Goal: Task Accomplishment & Management: Manage account settings

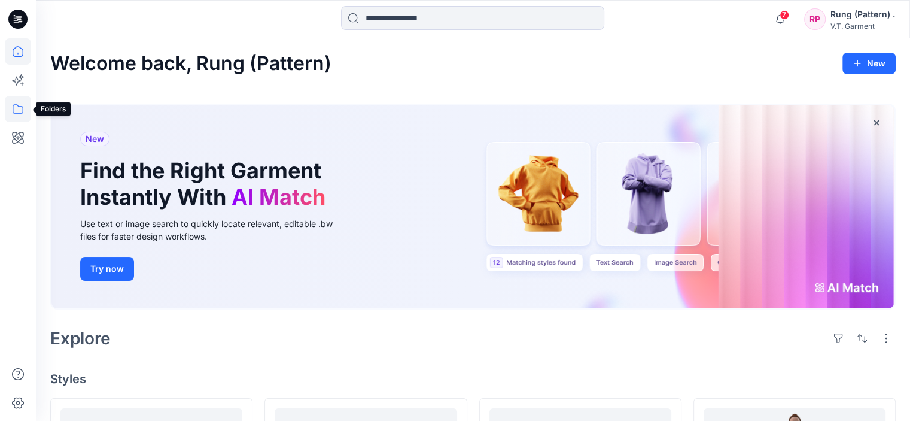
click at [22, 105] on icon at bounding box center [18, 109] width 26 height 26
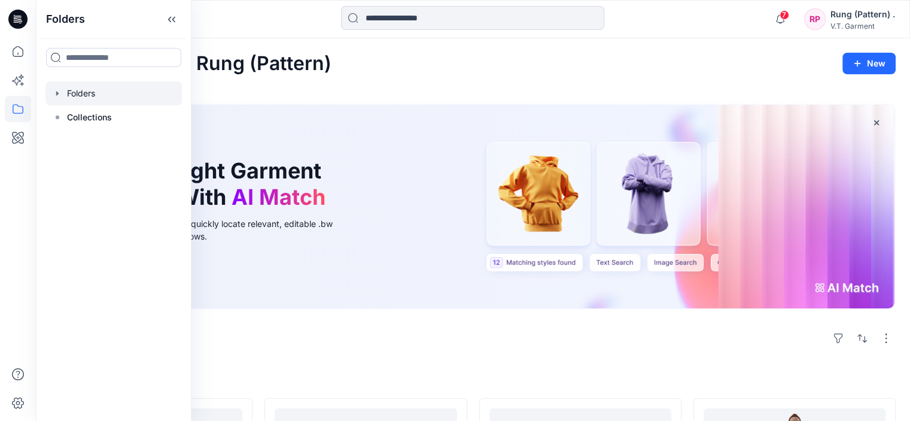
click at [110, 95] on div at bounding box center [113, 93] width 136 height 24
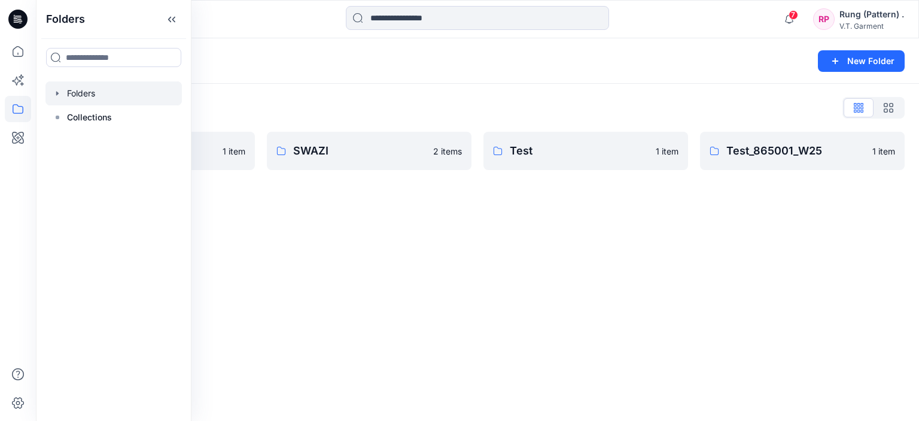
click at [419, 236] on div "Folders New Folder Folders List FLOETIQUE 1 item SWAZI 2 items Test 1 item Test…" at bounding box center [477, 229] width 883 height 382
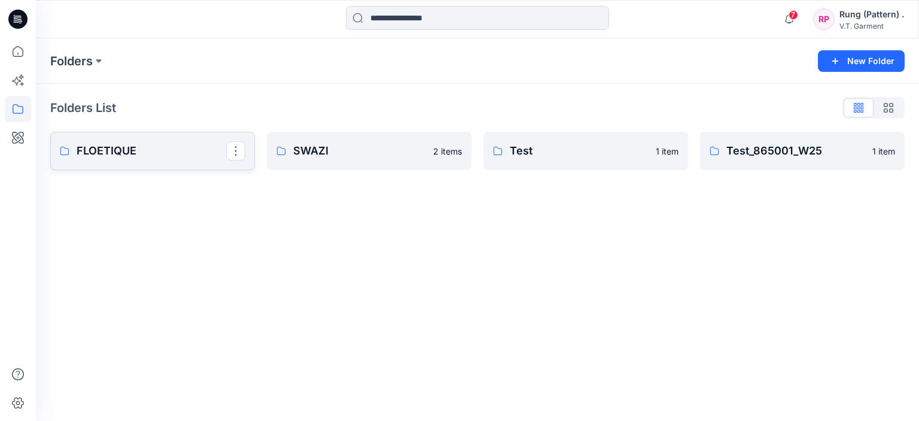
click at [141, 155] on p "FLOETIQUE" at bounding box center [152, 150] width 150 height 17
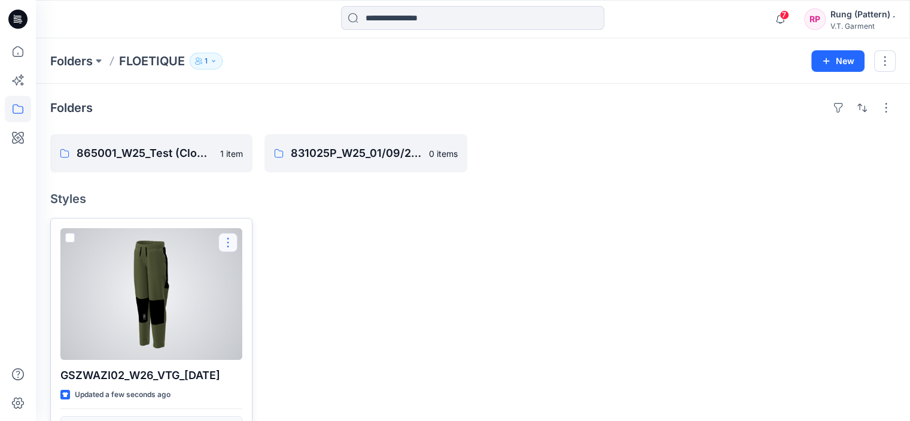
click at [227, 239] on button "button" at bounding box center [227, 242] width 19 height 19
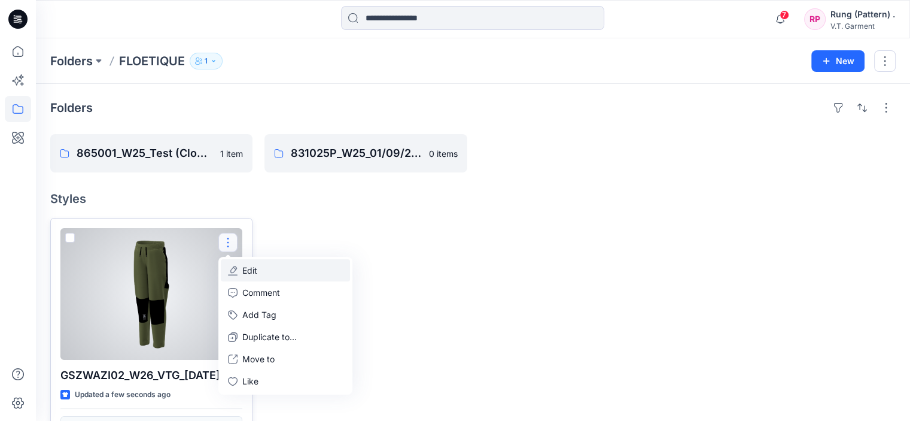
click at [248, 271] on p "Edit" at bounding box center [249, 270] width 15 height 13
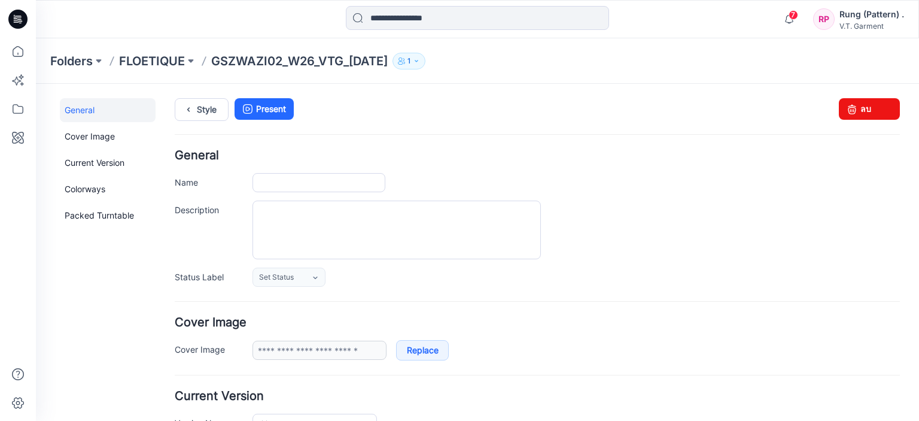
type input "**********"
drag, startPoint x: 859, startPoint y: 111, endPoint x: 557, endPoint y: 133, distance: 303.7
click at [859, 111] on link "ลบ" at bounding box center [869, 109] width 61 height 22
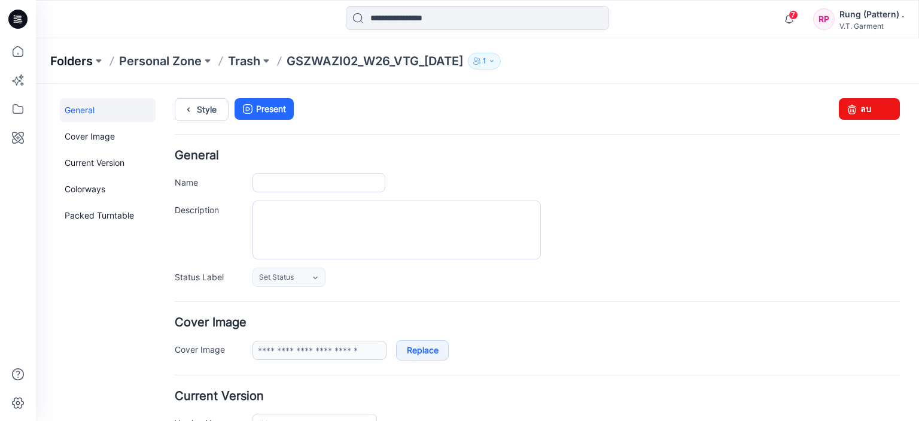
type input "**********"
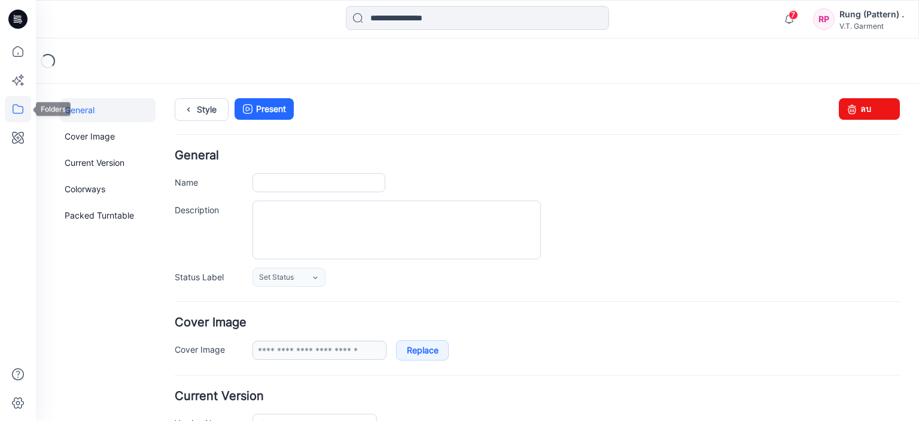
type input "**********"
click at [15, 102] on icon at bounding box center [18, 109] width 26 height 26
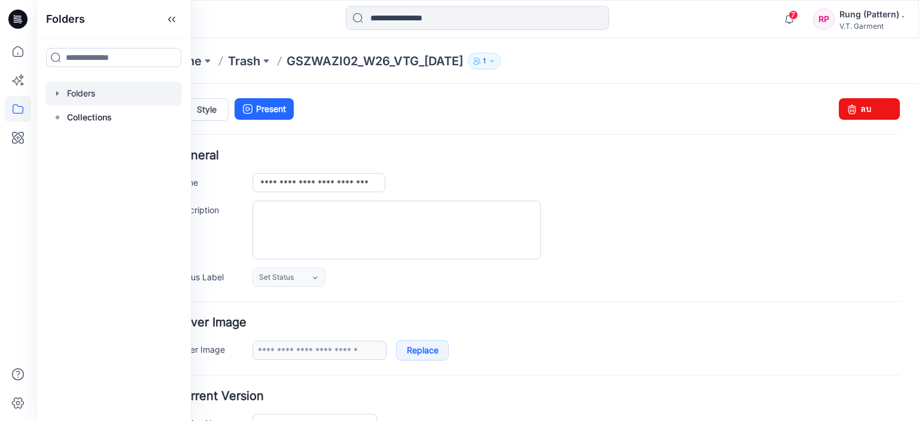
click at [83, 94] on div at bounding box center [113, 93] width 136 height 24
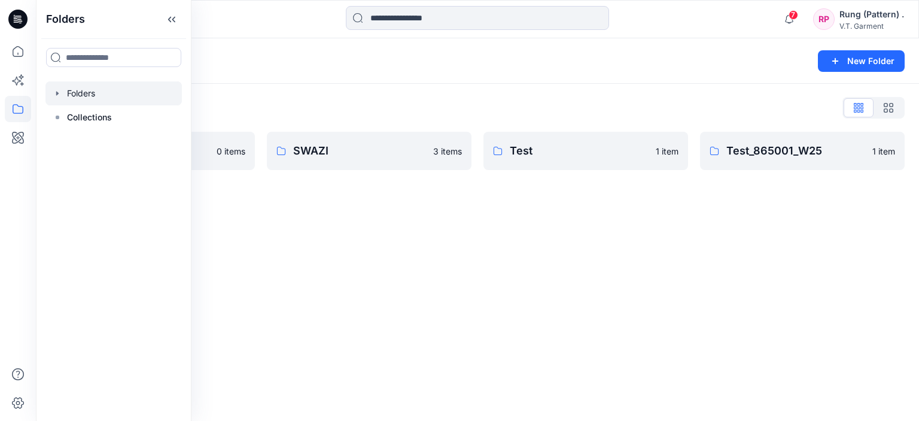
click at [355, 241] on div "Folders New Folder Folders List FLOETIQUE 0 items SWAZI 3 items Test 1 item Tes…" at bounding box center [477, 229] width 883 height 382
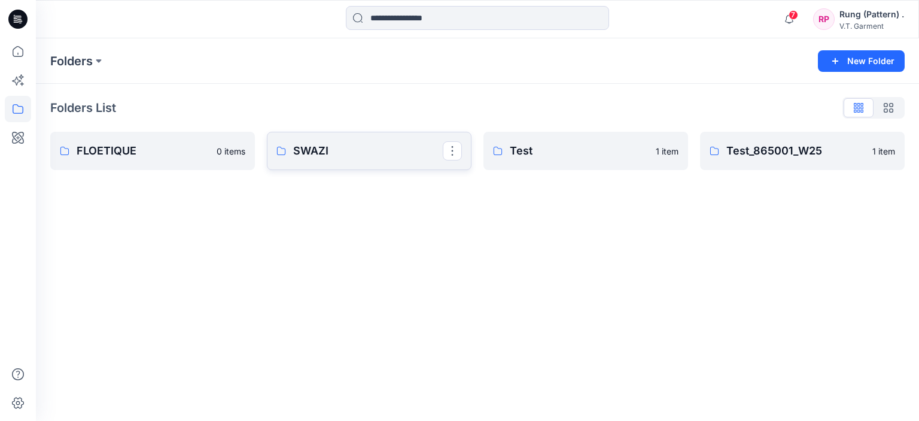
click at [321, 154] on p "SWAZI" at bounding box center [368, 150] width 150 height 17
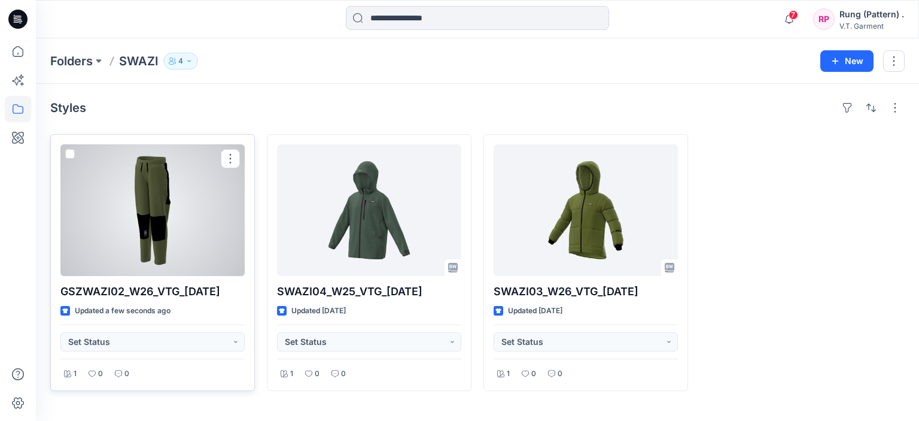
click at [189, 214] on div at bounding box center [152, 210] width 184 height 132
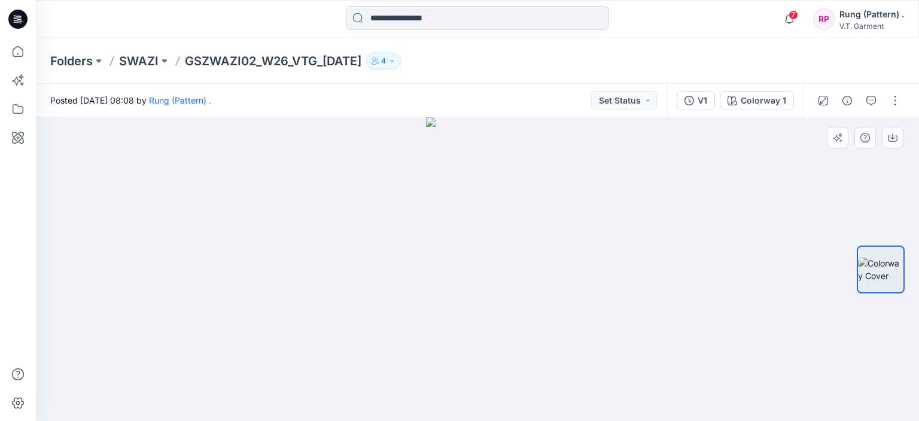
click at [785, 230] on div at bounding box center [477, 268] width 883 height 303
click at [658, 315] on div at bounding box center [477, 268] width 883 height 303
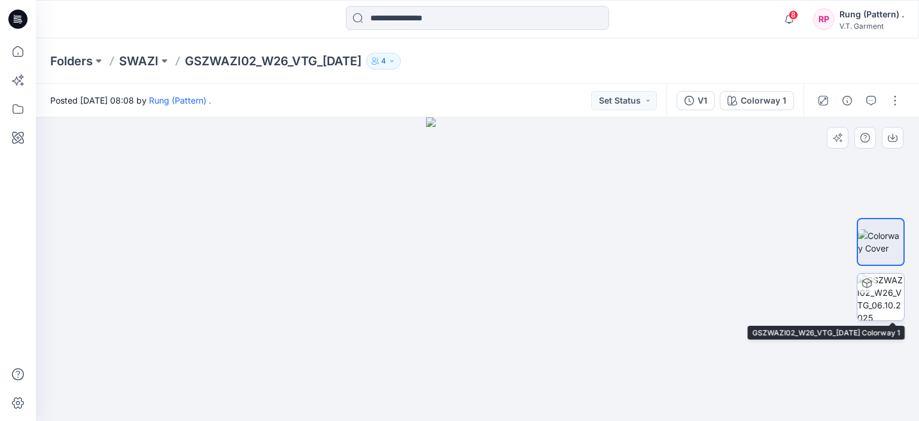
click at [880, 291] on img at bounding box center [881, 296] width 47 height 47
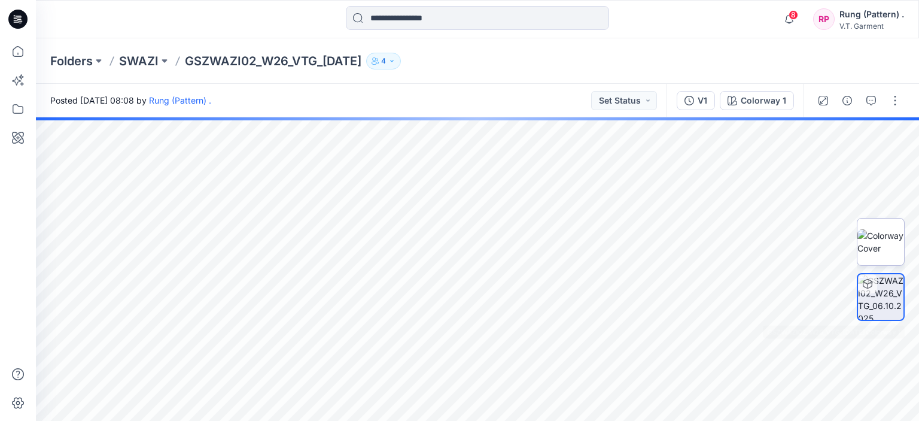
click at [896, 244] on img at bounding box center [881, 241] width 47 height 25
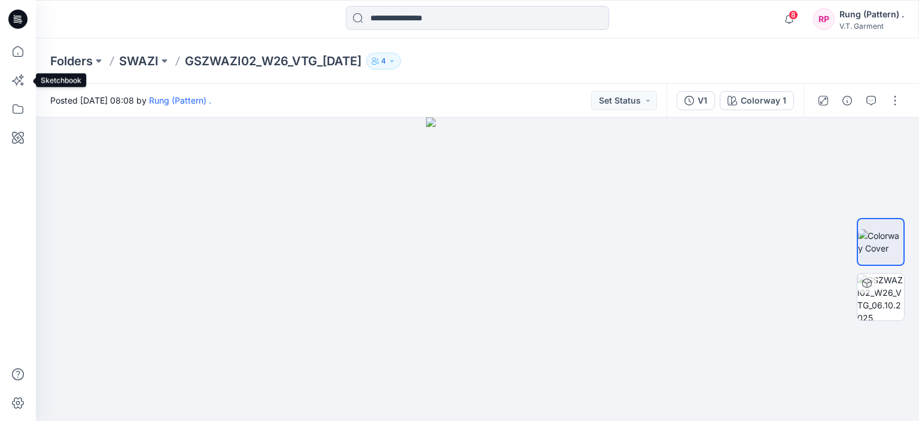
click at [3, 113] on div at bounding box center [18, 210] width 36 height 421
click at [14, 110] on icon at bounding box center [18, 109] width 26 height 26
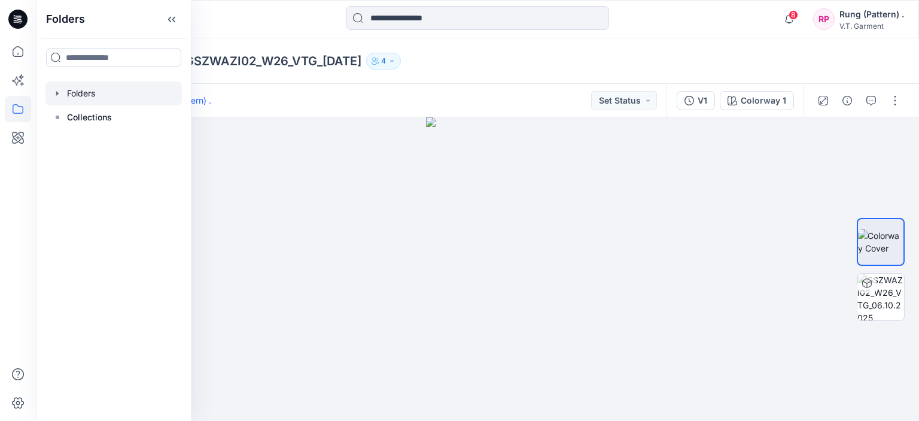
click at [109, 96] on div at bounding box center [113, 93] width 136 height 24
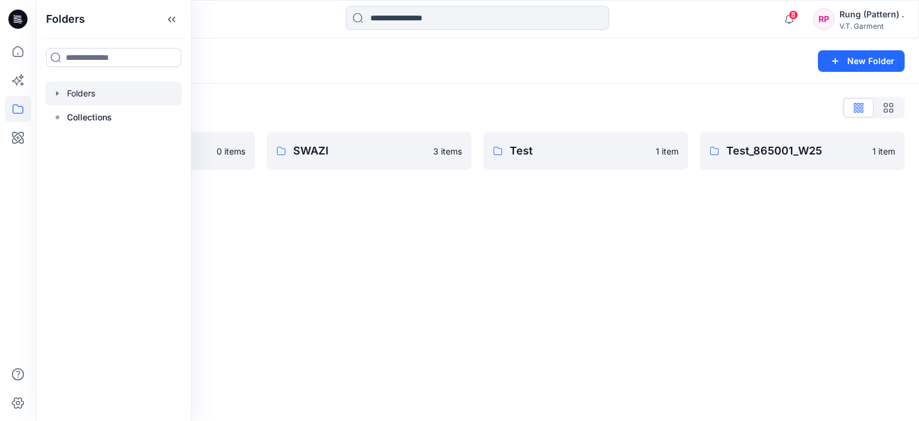
click at [275, 221] on div "Folders New Folder Folders List FLOETIQUE 0 items SWAZI 3 items Test 1 item Tes…" at bounding box center [477, 229] width 883 height 382
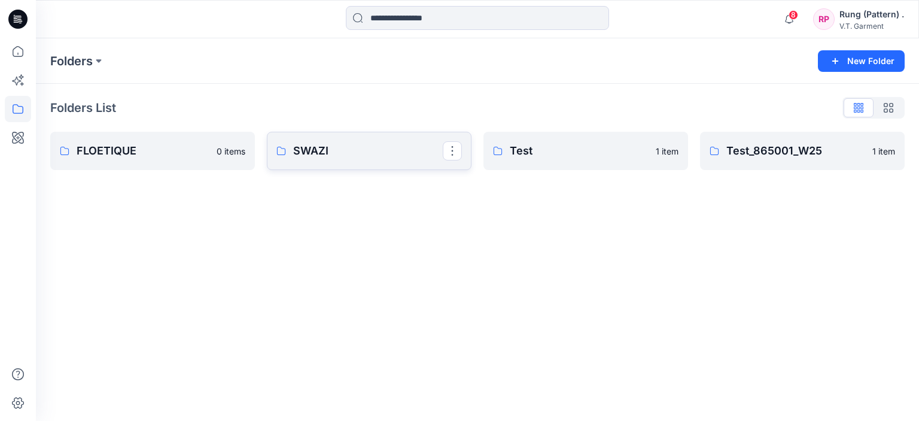
click at [314, 150] on p "SWAZI" at bounding box center [368, 150] width 150 height 17
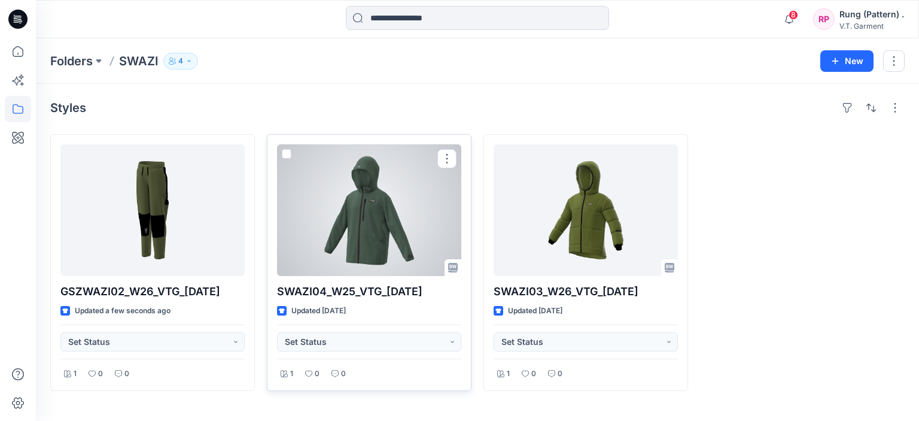
click at [391, 230] on div at bounding box center [369, 210] width 184 height 132
